Goal: Task Accomplishment & Management: Complete application form

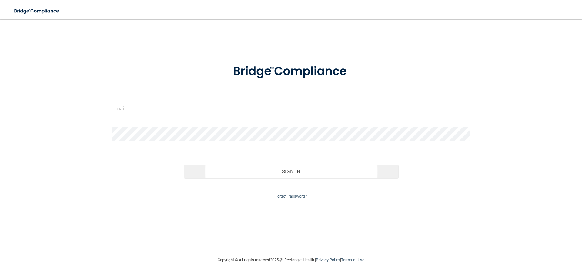
type input "[EMAIL_ADDRESS][DOMAIN_NAME]"
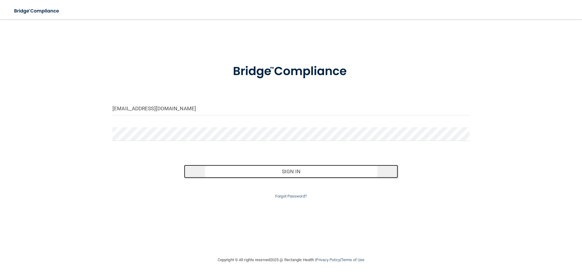
click at [297, 171] on button "Sign In" at bounding box center [291, 171] width 214 height 13
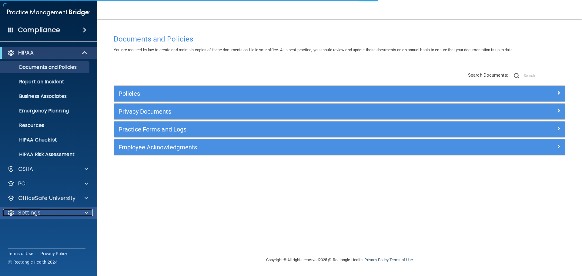
click at [32, 215] on p "Settings" at bounding box center [29, 212] width 22 height 7
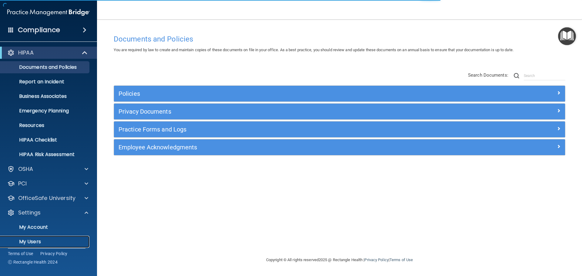
click at [29, 243] on p "My Users" at bounding box center [45, 242] width 83 height 6
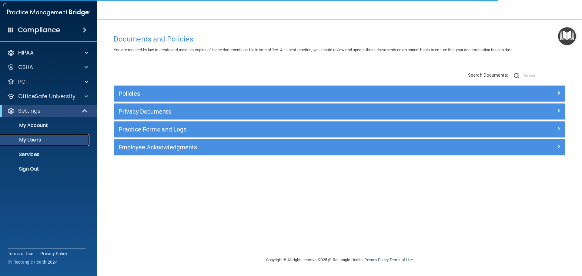
select select "20"
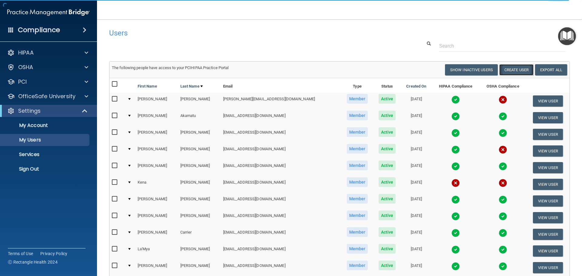
click at [518, 72] on button "Create User" at bounding box center [516, 69] width 34 height 11
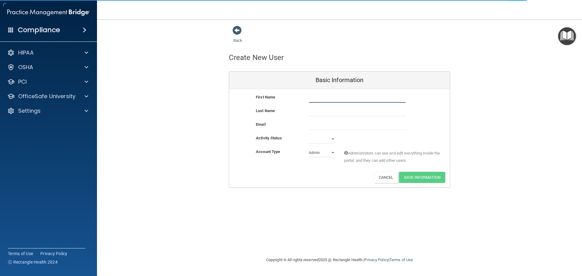
click at [321, 100] on input "text" at bounding box center [357, 98] width 97 height 9
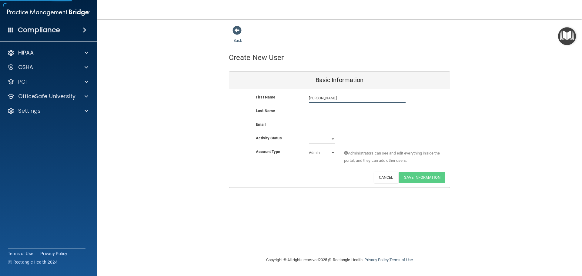
type input "[PERSON_NAME]"
type input "King"
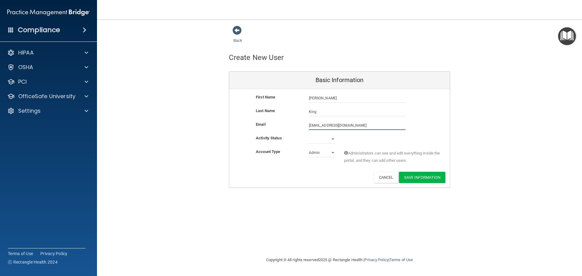
type input "[EMAIL_ADDRESS][DOMAIN_NAME]"
click at [312, 142] on select "Active Inactive" at bounding box center [322, 139] width 26 height 9
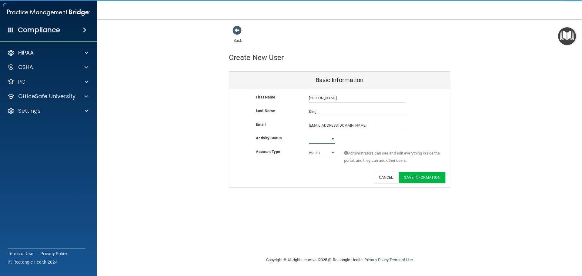
select select "active"
click at [309, 135] on select "Active Inactive" at bounding box center [322, 139] width 26 height 9
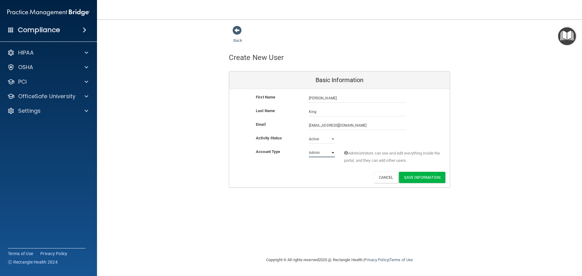
click at [315, 152] on select "Admin Member" at bounding box center [322, 152] width 26 height 9
select select "practice_member"
click at [309, 148] on select "Admin Member" at bounding box center [322, 152] width 26 height 9
click at [422, 176] on button "Save Information" at bounding box center [422, 177] width 46 height 11
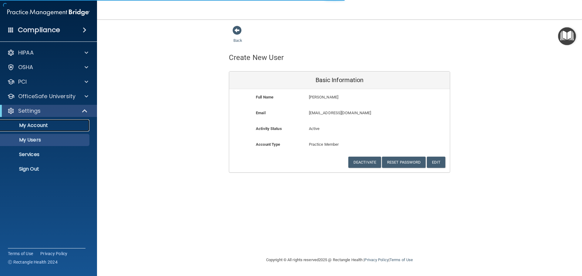
click at [41, 128] on p "My Account" at bounding box center [45, 125] width 83 height 6
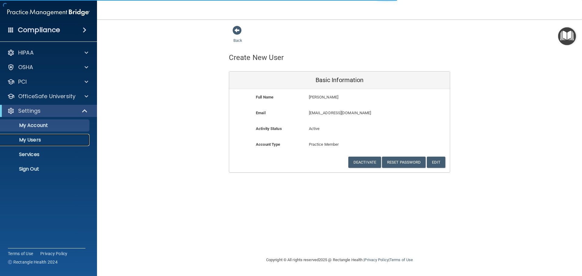
click at [34, 142] on p "My Users" at bounding box center [45, 140] width 83 height 6
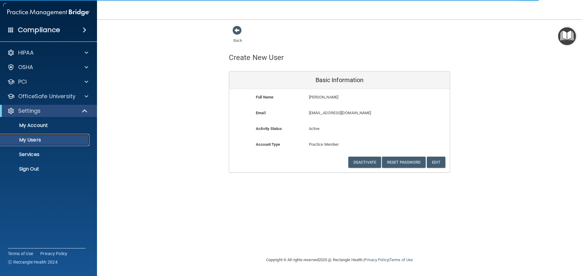
select select "20"
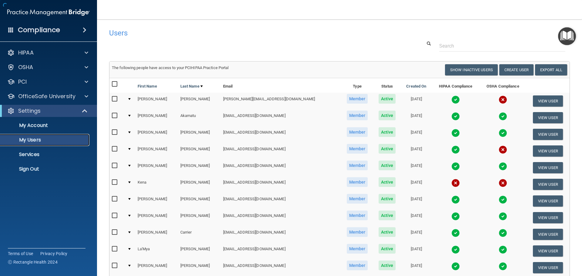
click at [31, 142] on p "My Users" at bounding box center [45, 140] width 83 height 6
click at [467, 47] on input "text" at bounding box center [502, 45] width 126 height 11
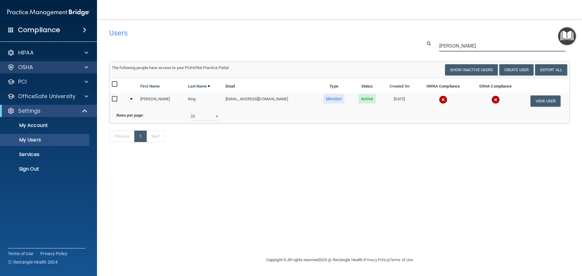
type input "[PERSON_NAME]"
click at [51, 67] on div "OSHA" at bounding box center [40, 67] width 75 height 7
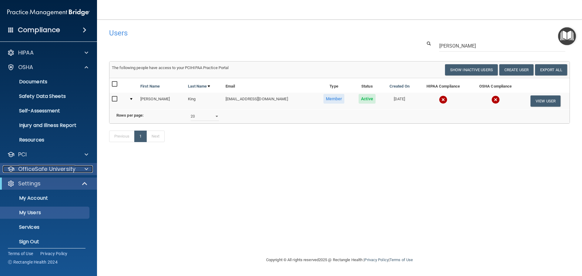
click at [46, 166] on p "OfficeSafe University" at bounding box center [46, 169] width 57 height 7
